Goal: Information Seeking & Learning: Learn about a topic

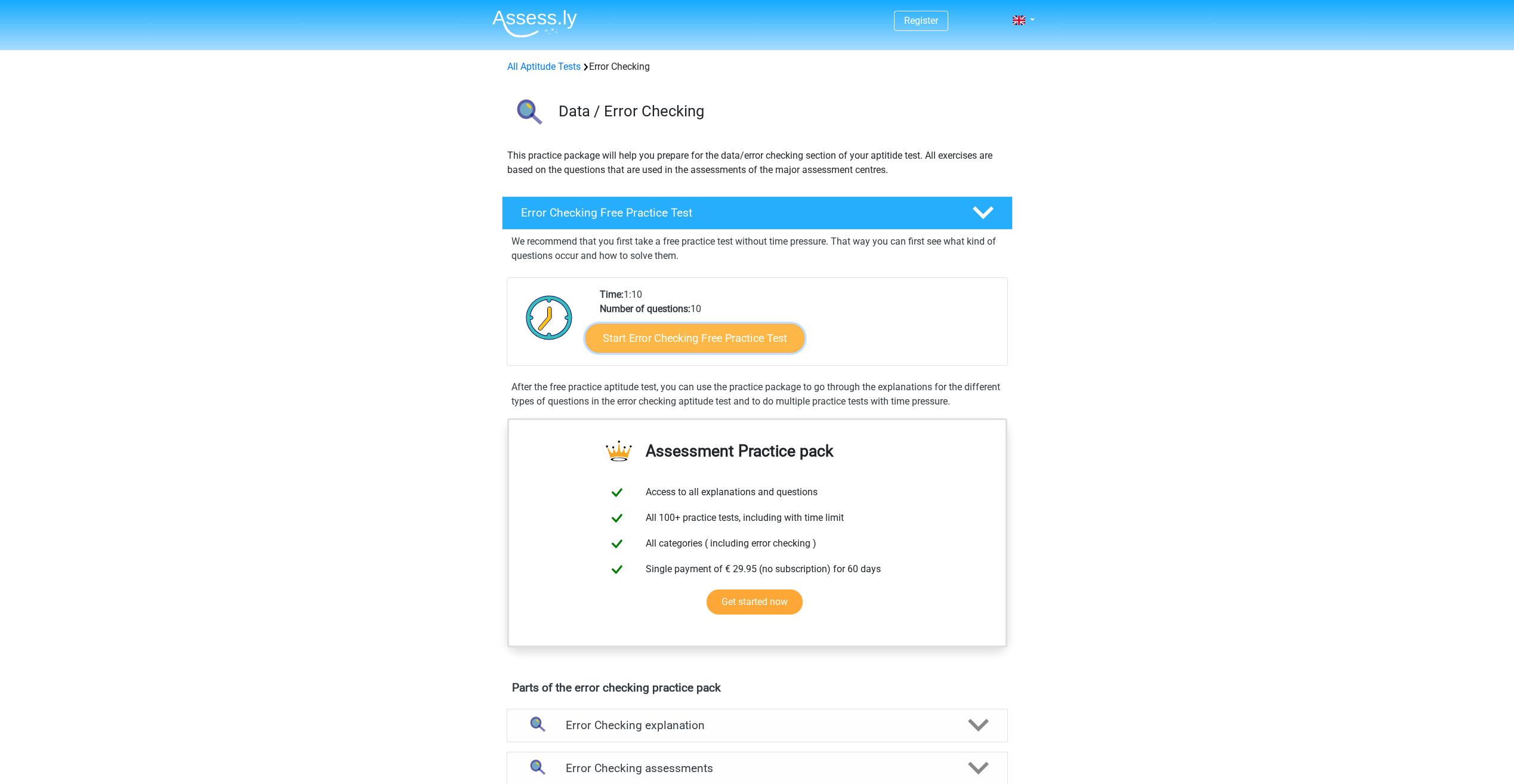
click at [691, 341] on link "Start Error Checking Free Practice Test" at bounding box center [695, 338] width 219 height 29
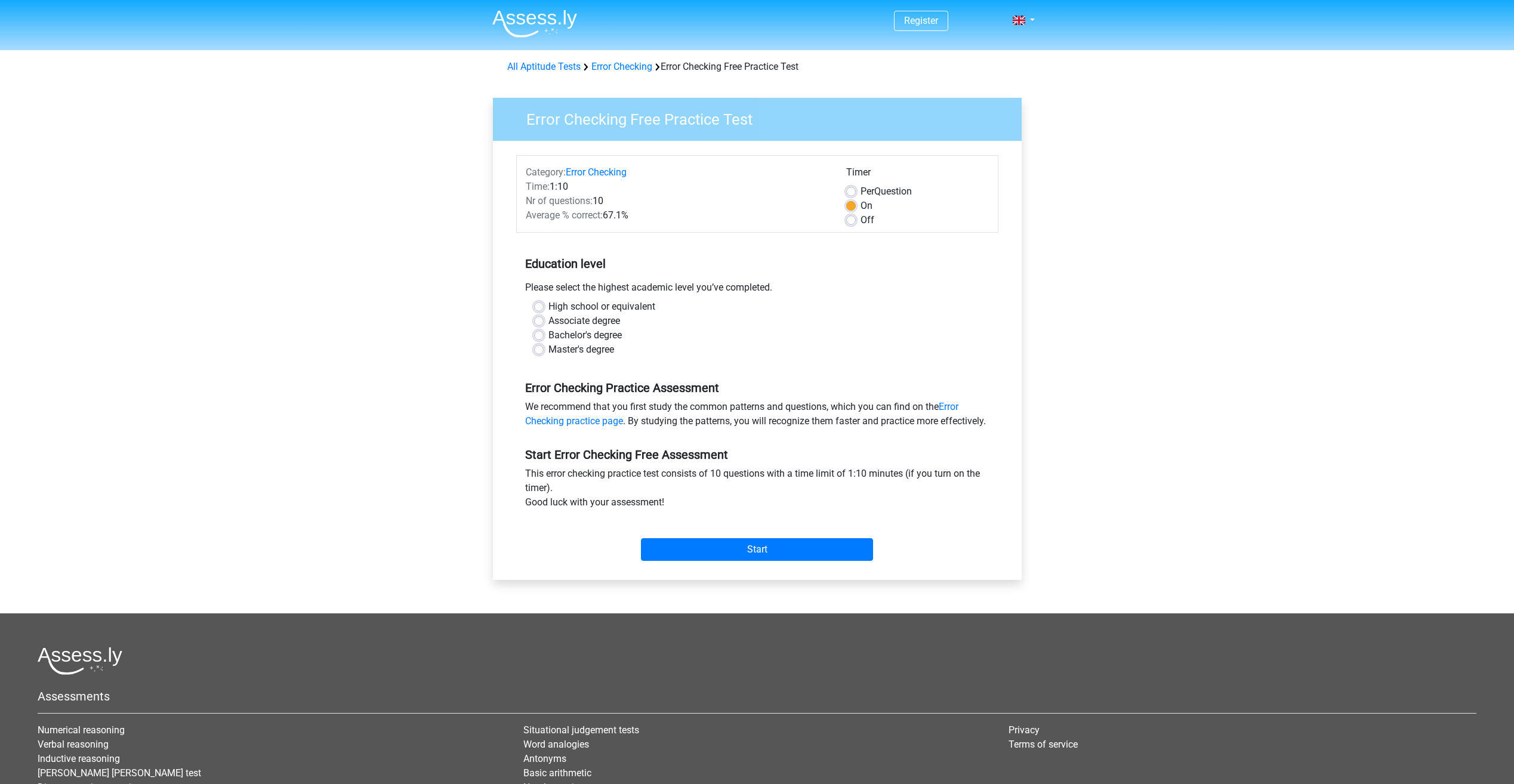
click at [548, 309] on label "High school or equivalent" at bounding box center [602, 307] width 107 height 14
click at [540, 309] on input "High school or equivalent" at bounding box center [539, 306] width 10 height 12
radio input "true"
click at [719, 561] on input "Start" at bounding box center [757, 550] width 232 height 23
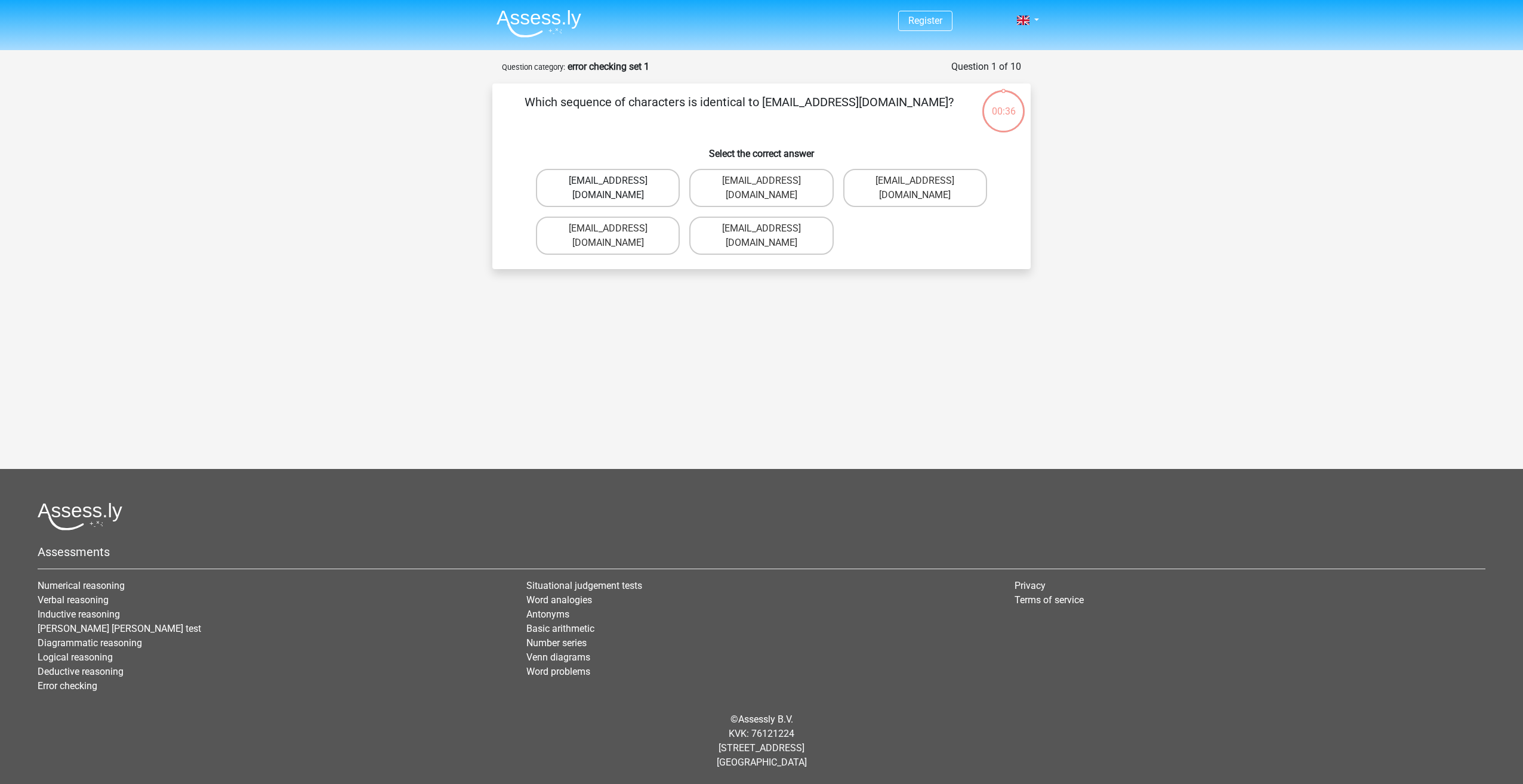
click at [644, 179] on label "[EMAIL_ADDRESS][DOMAIN_NAME]" at bounding box center [608, 188] width 144 height 39
click at [616, 181] on input "[EMAIL_ADDRESS][DOMAIN_NAME]" at bounding box center [612, 185] width 8 height 8
radio input "true"
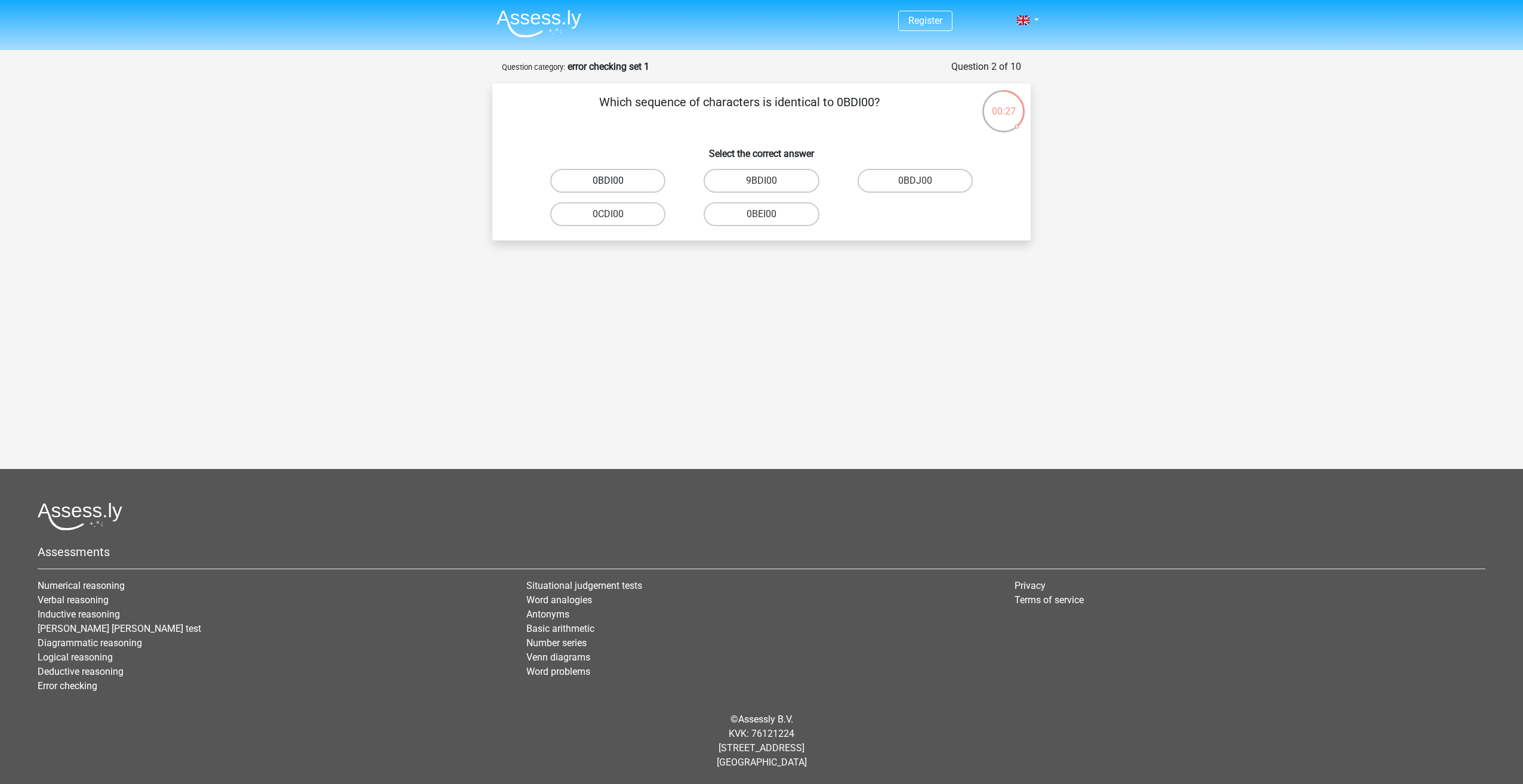
click at [637, 183] on label "0BDI00" at bounding box center [608, 181] width 115 height 24
click at [616, 183] on input "0BDI00" at bounding box center [612, 185] width 8 height 8
radio input "true"
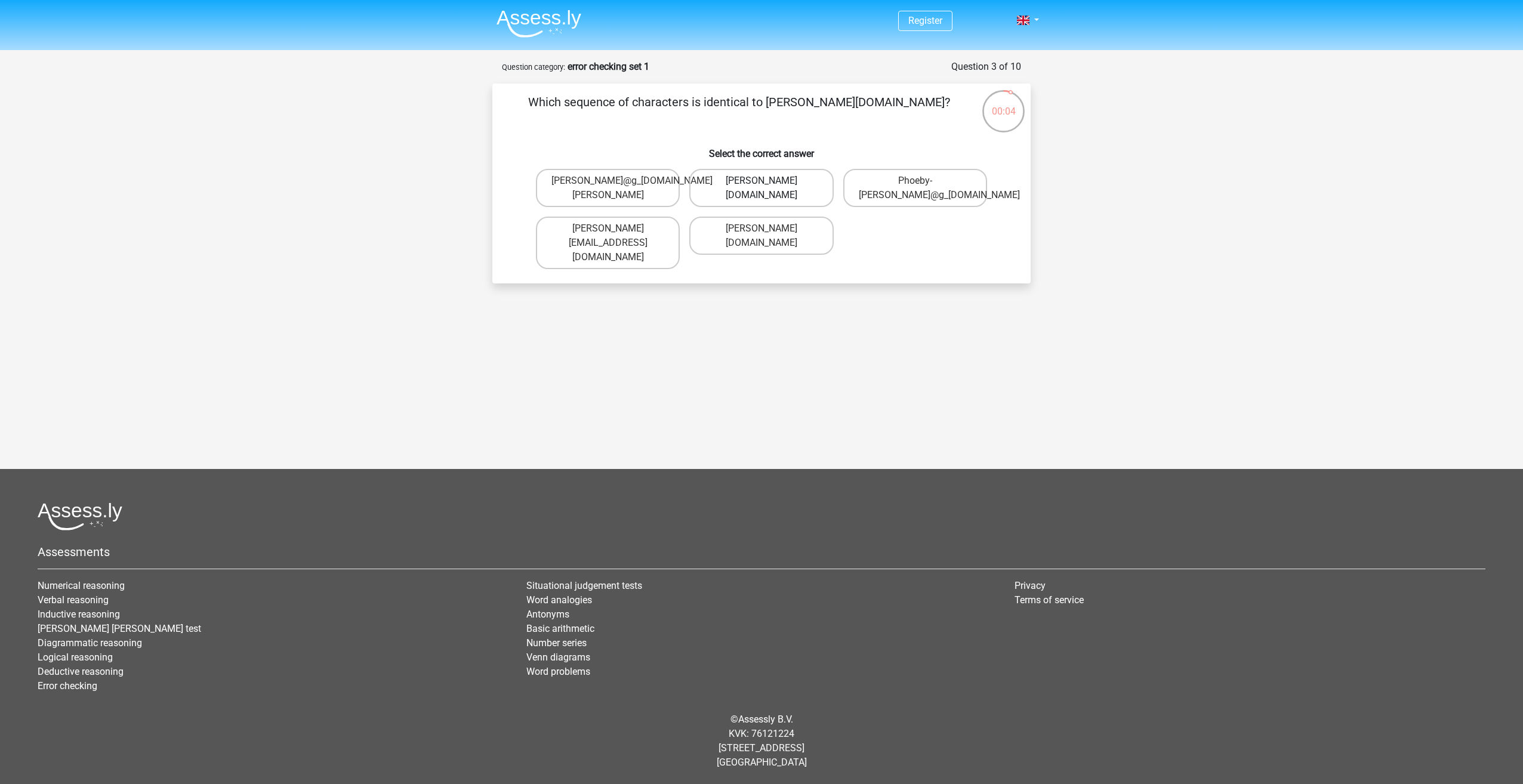
click at [772, 198] on label "[PERSON_NAME][DOMAIN_NAME]" at bounding box center [761, 188] width 144 height 39
click at [769, 189] on input "[PERSON_NAME][DOMAIN_NAME]" at bounding box center [766, 185] width 8 height 8
radio input "true"
